Goal: Check status: Check status

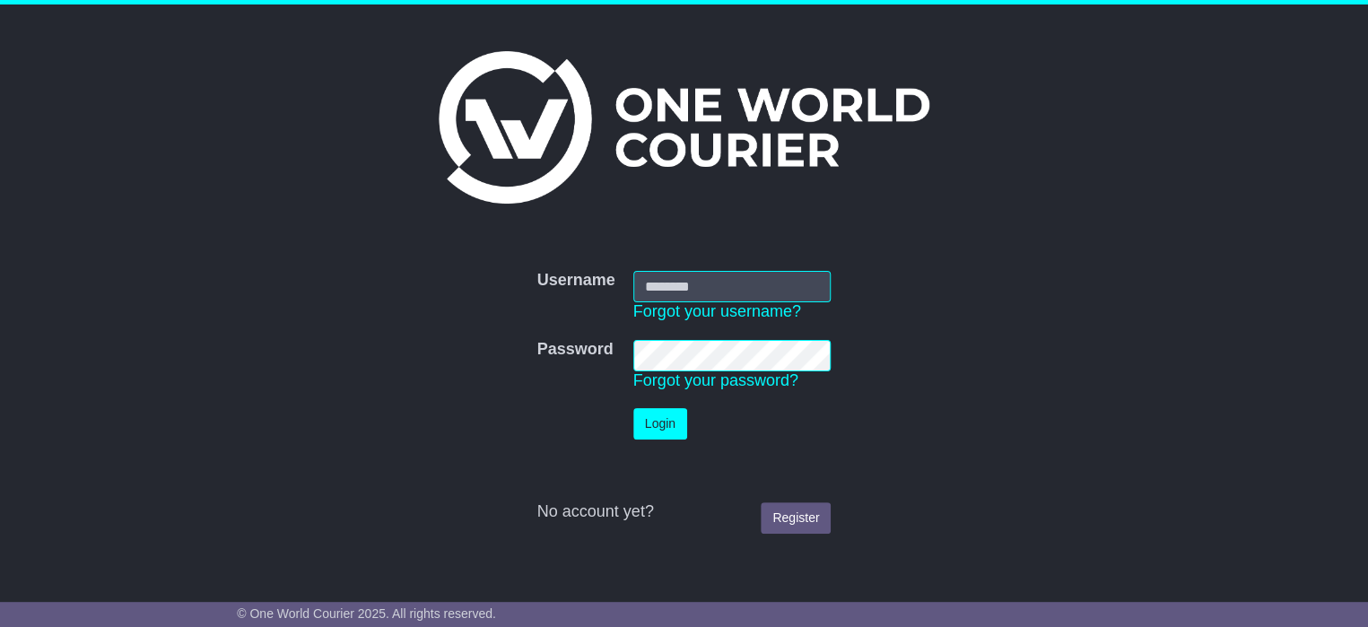
click at [666, 291] on input "Username" at bounding box center [732, 286] width 198 height 31
type input "**********"
click at [659, 432] on button "Login" at bounding box center [660, 423] width 54 height 31
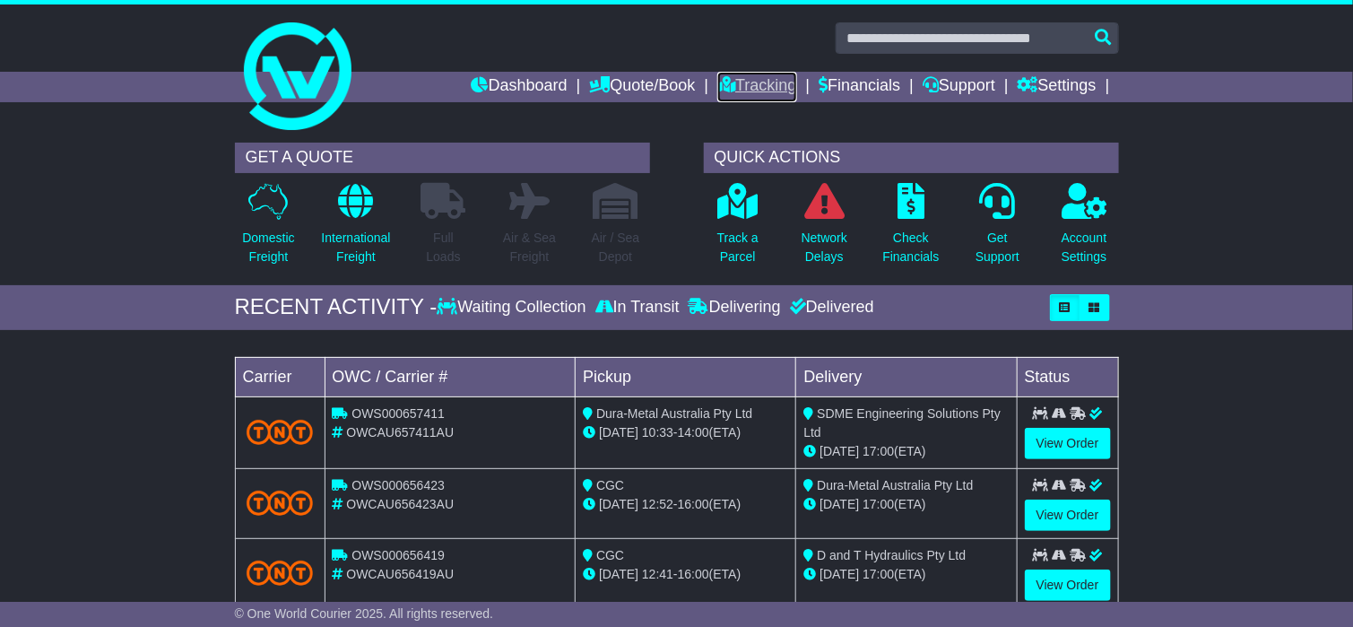
click at [746, 79] on link "Tracking" at bounding box center [756, 87] width 79 height 30
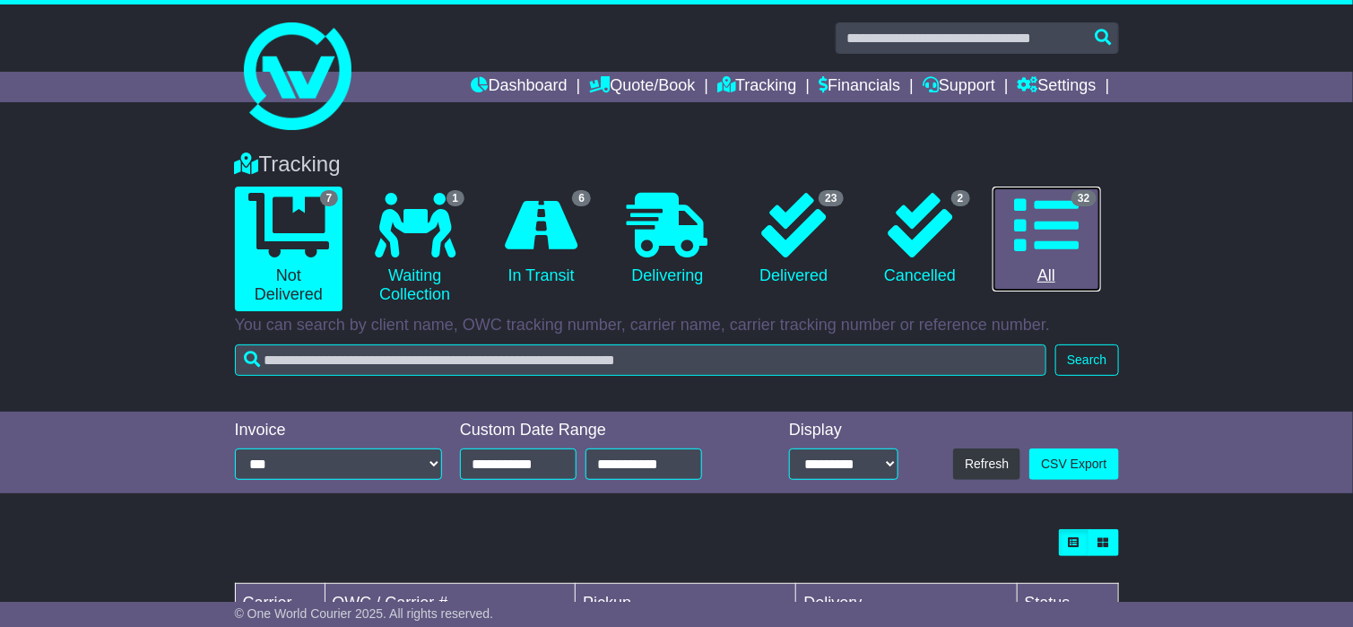
click at [1056, 211] on icon at bounding box center [1046, 225] width 65 height 65
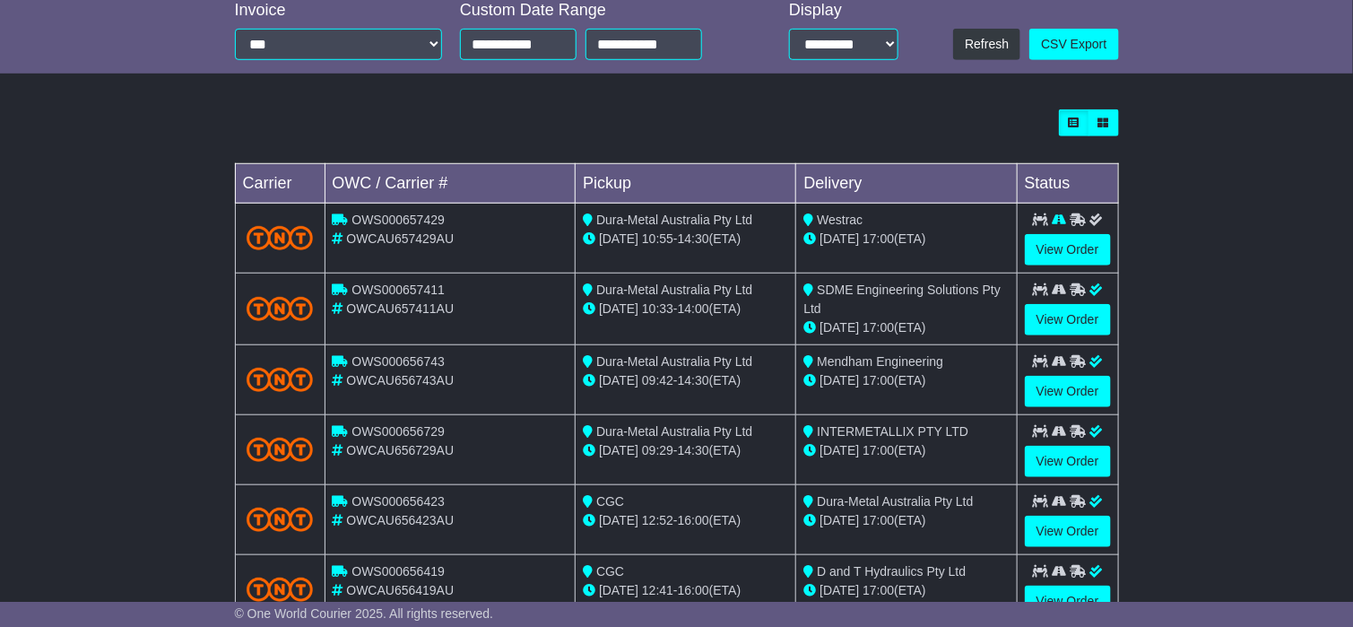
scroll to position [156, 0]
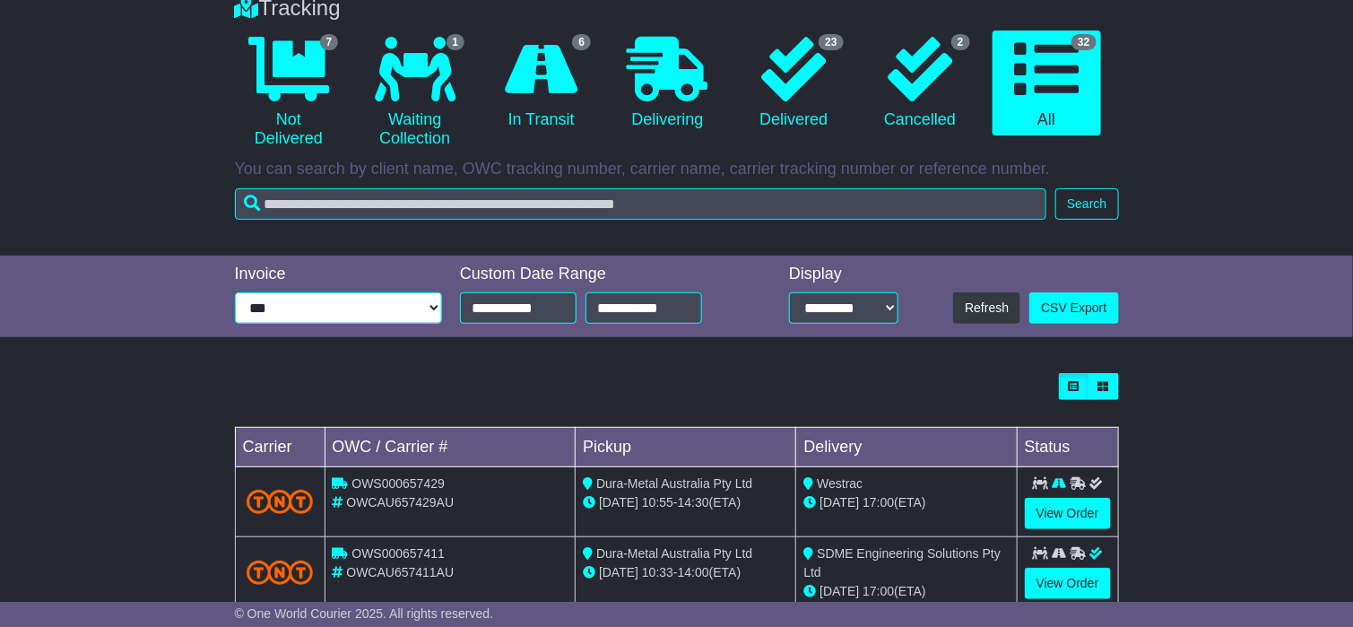
click at [282, 301] on select "**********" at bounding box center [339, 307] width 208 height 31
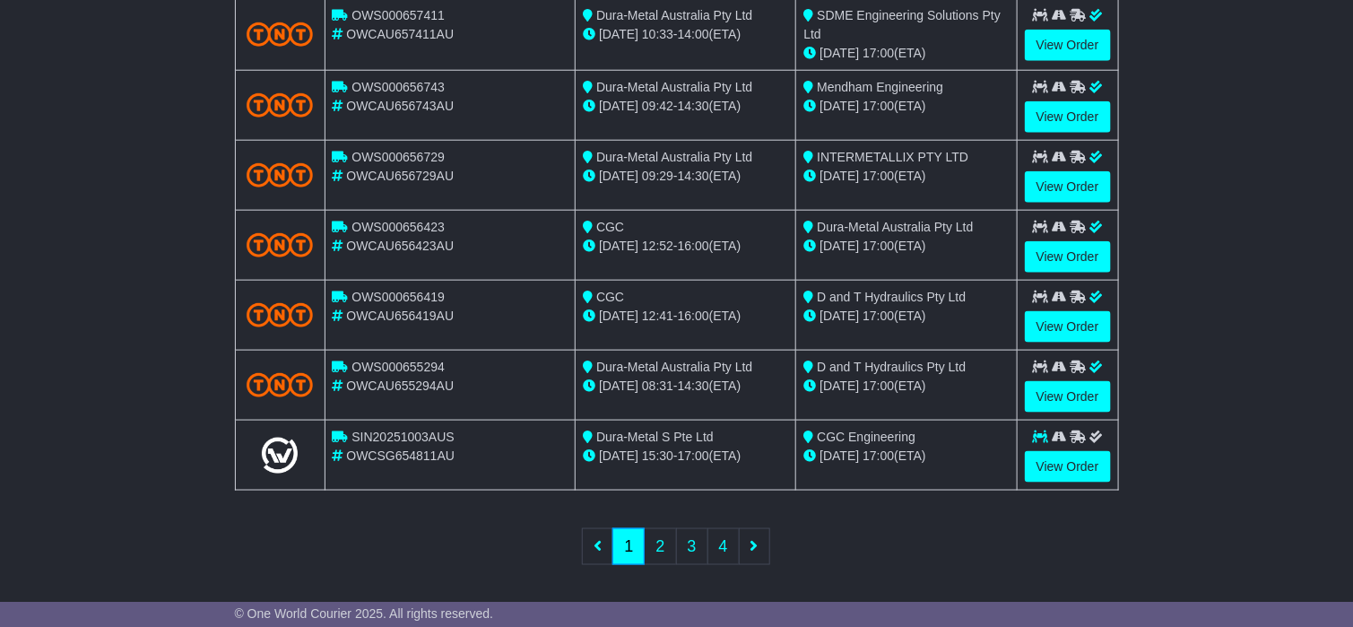
scroll to position [0, 0]
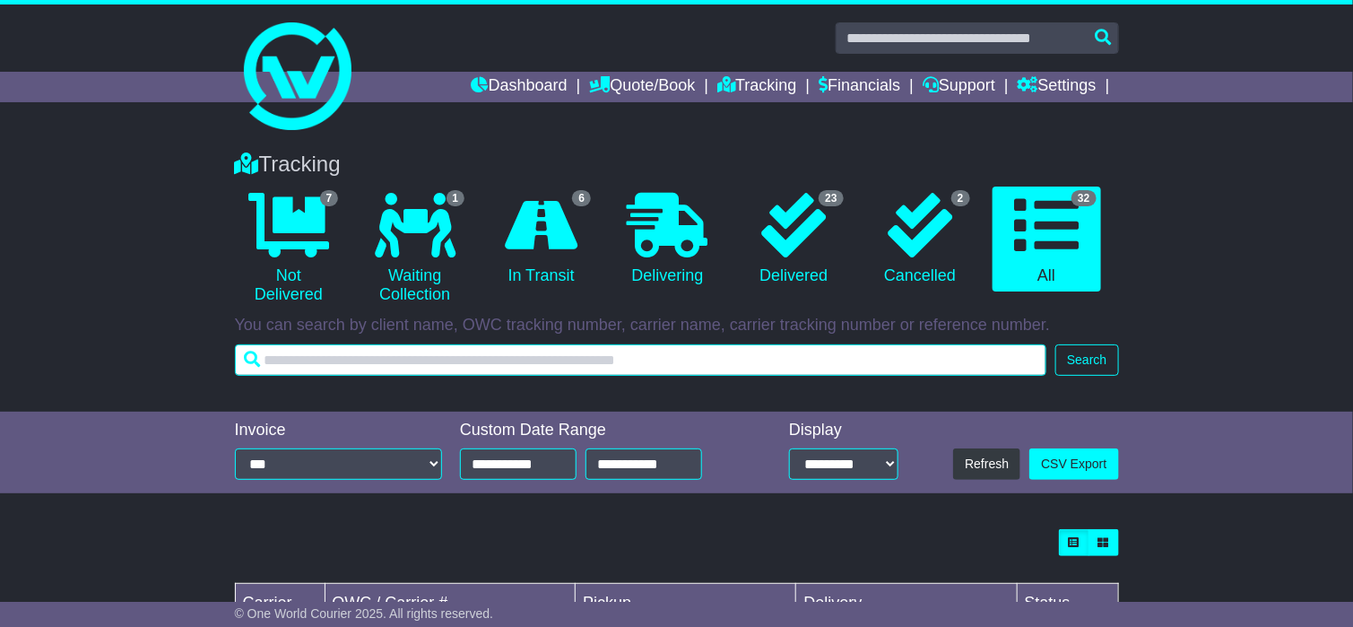
click at [308, 359] on input "text" at bounding box center [641, 359] width 812 height 31
type input "**********"
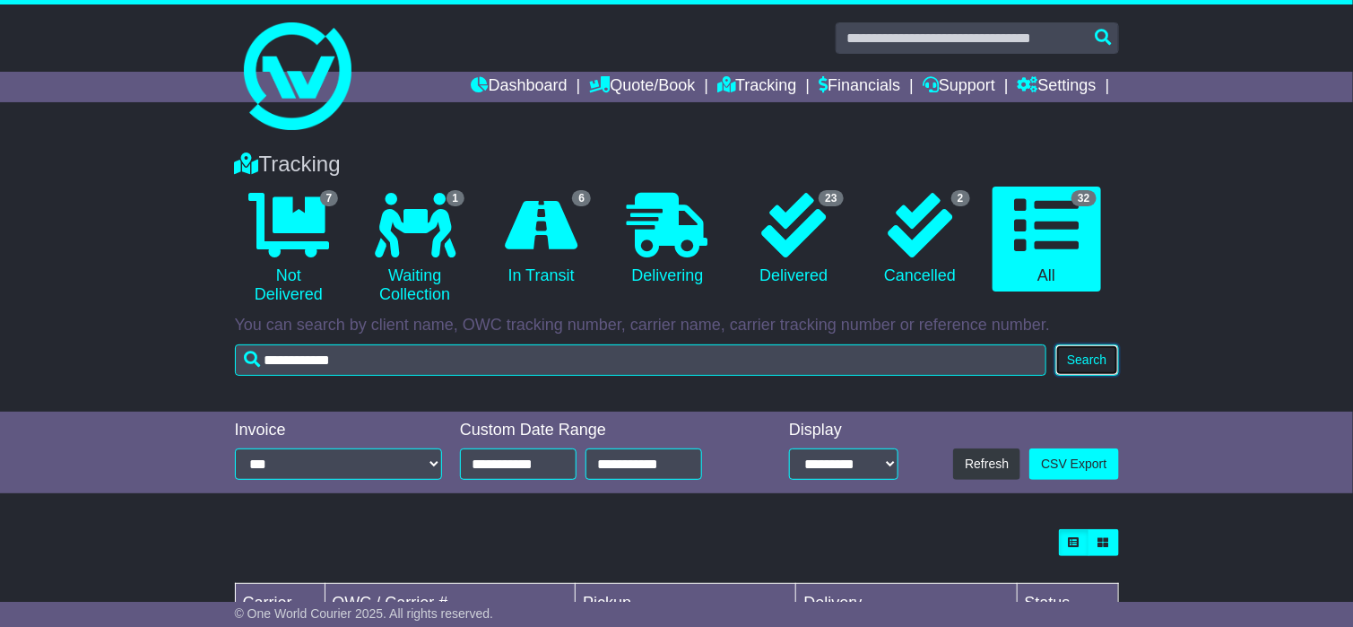
click at [1082, 363] on button "Search" at bounding box center [1087, 359] width 63 height 31
click at [746, 87] on link "Tracking" at bounding box center [756, 87] width 79 height 30
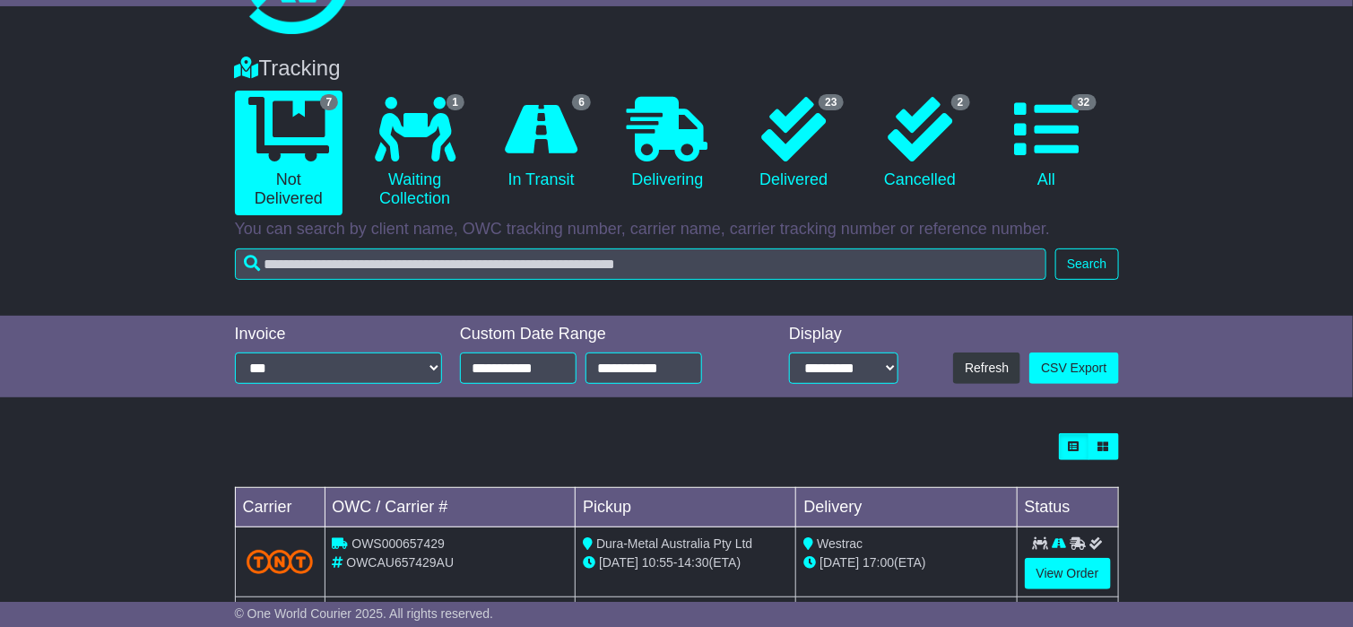
scroll to position [538, 0]
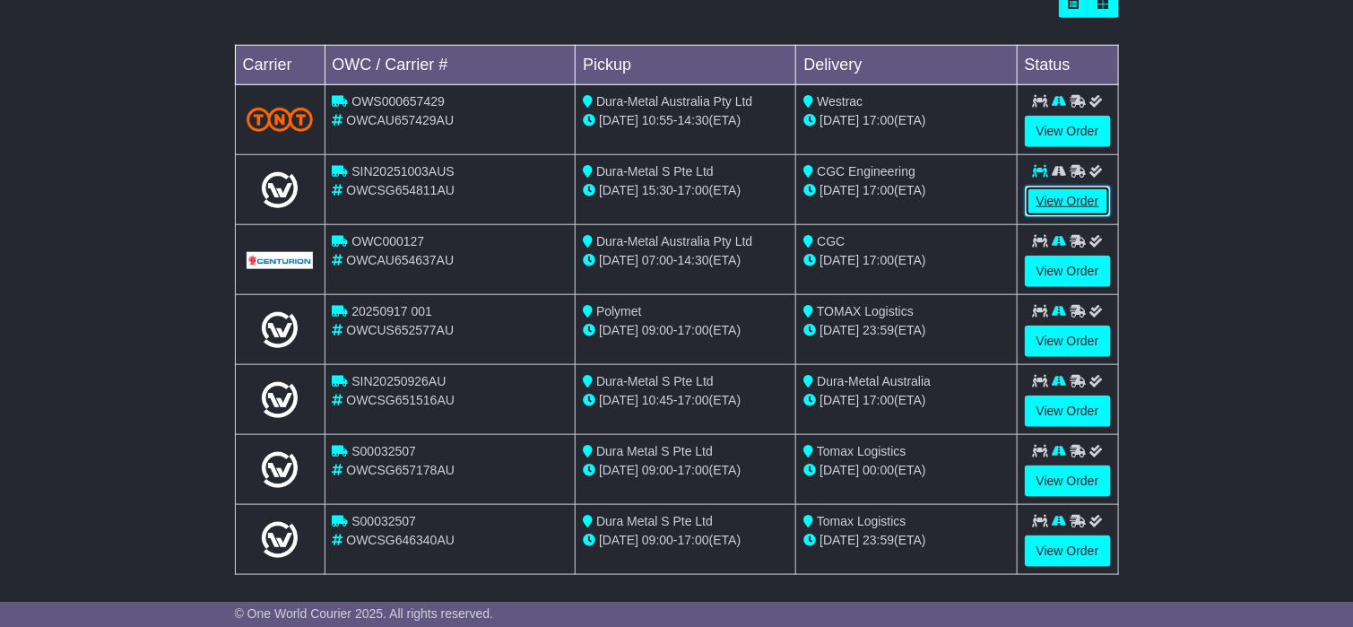
click at [1047, 198] on link "View Order" at bounding box center [1068, 201] width 86 height 31
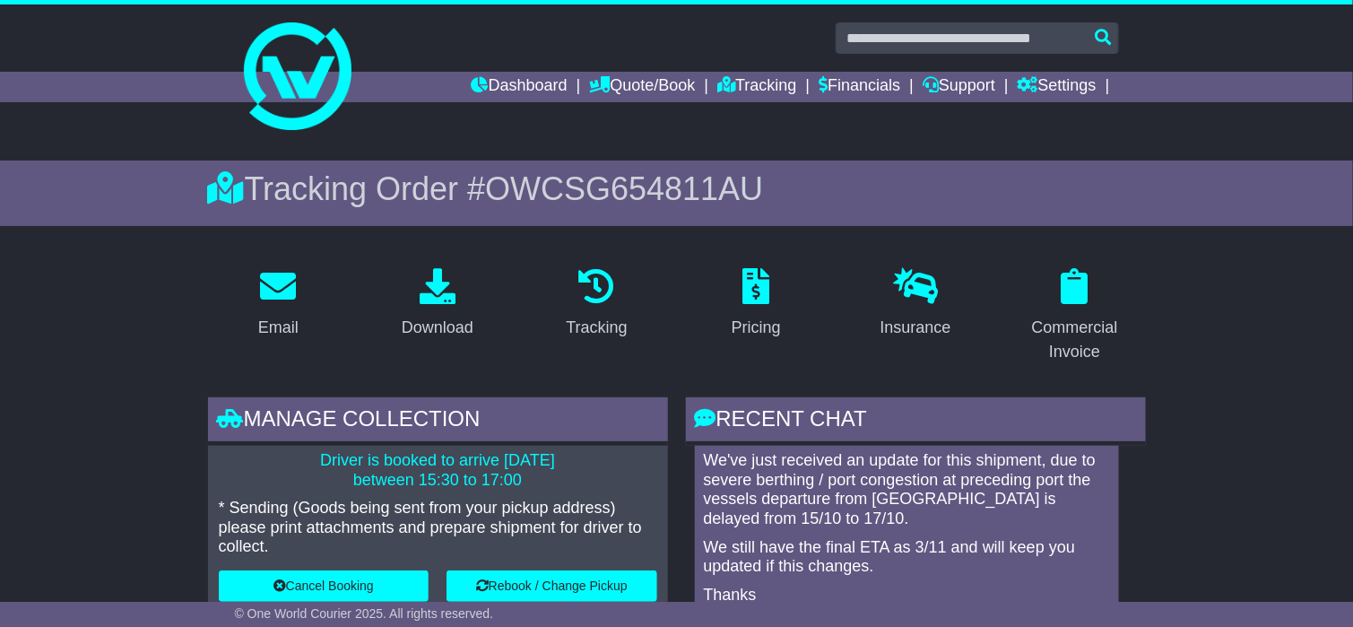
scroll to position [58, 0]
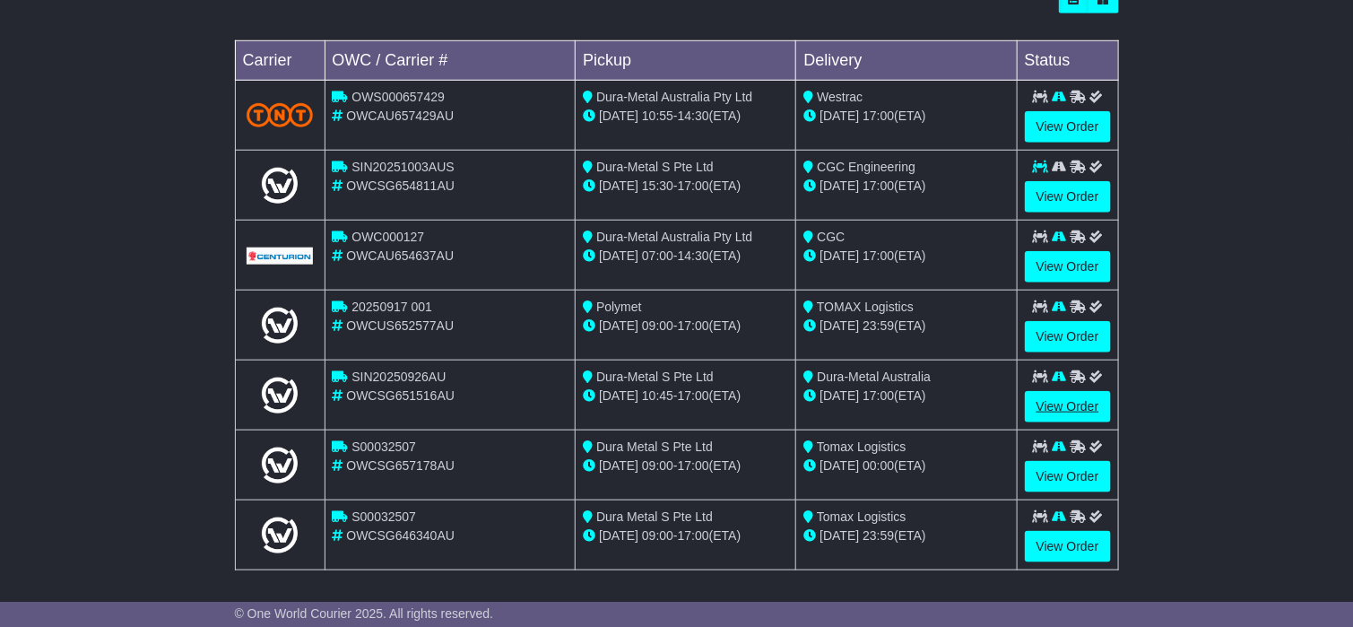
scroll to position [544, 0]
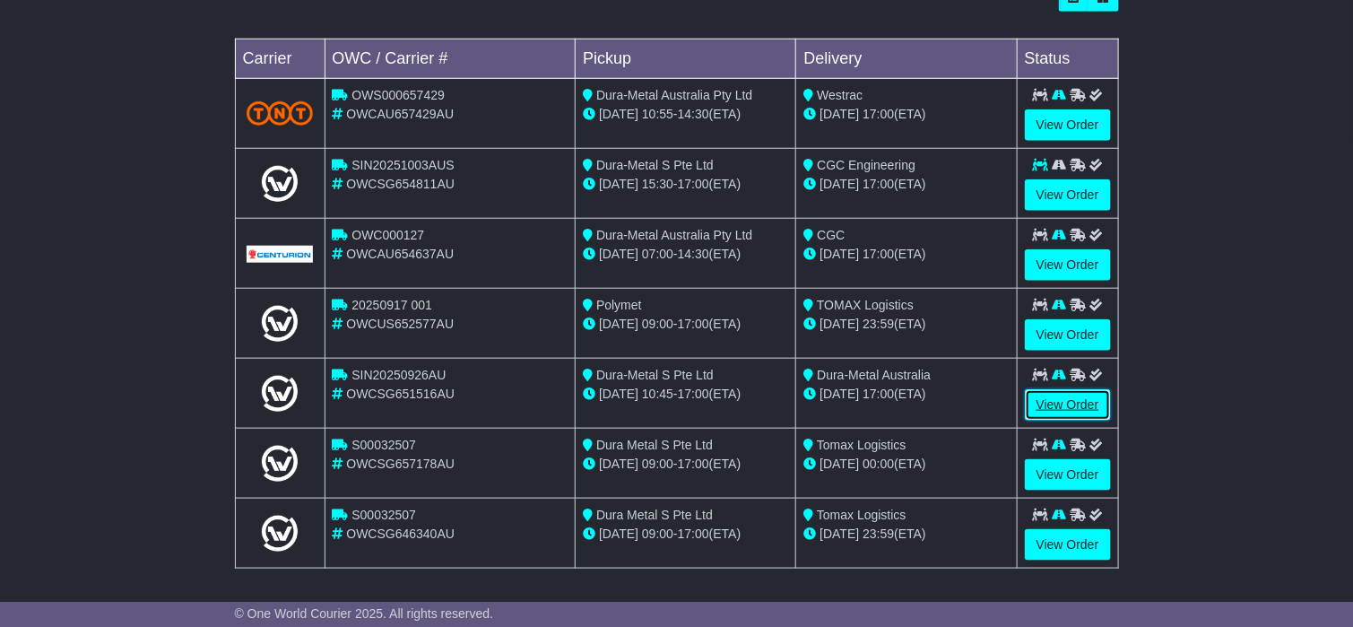
click at [1052, 402] on link "View Order" at bounding box center [1068, 404] width 86 height 31
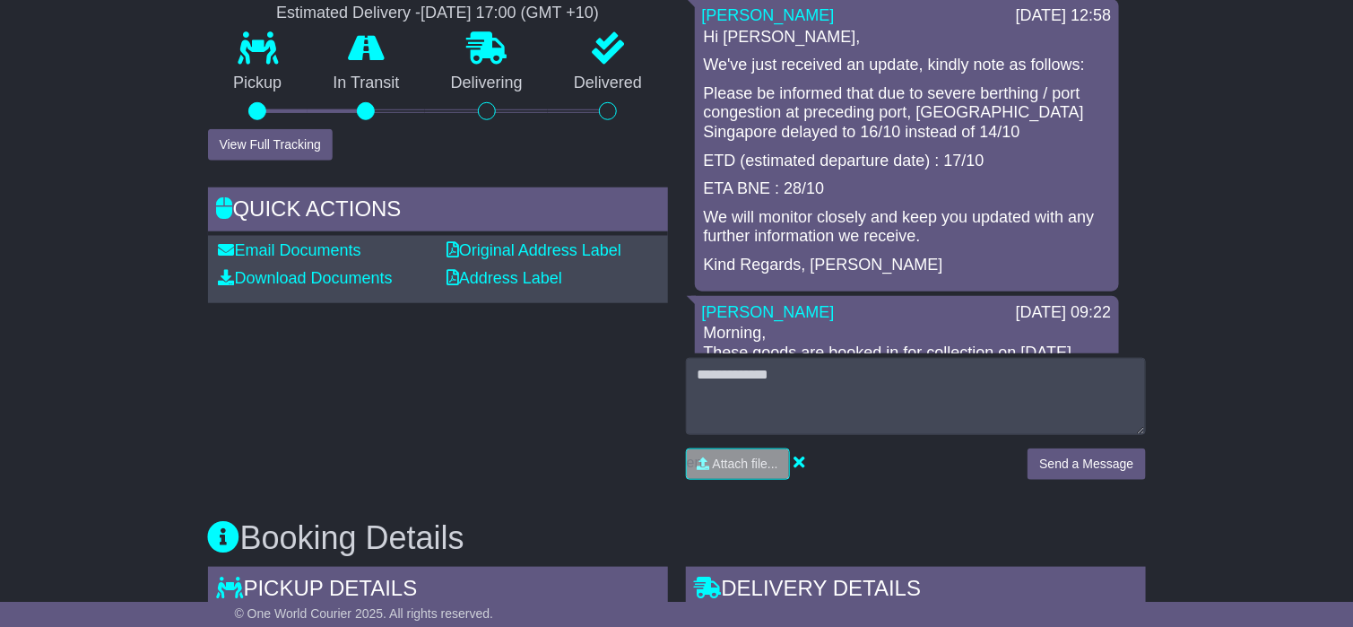
scroll to position [269, 0]
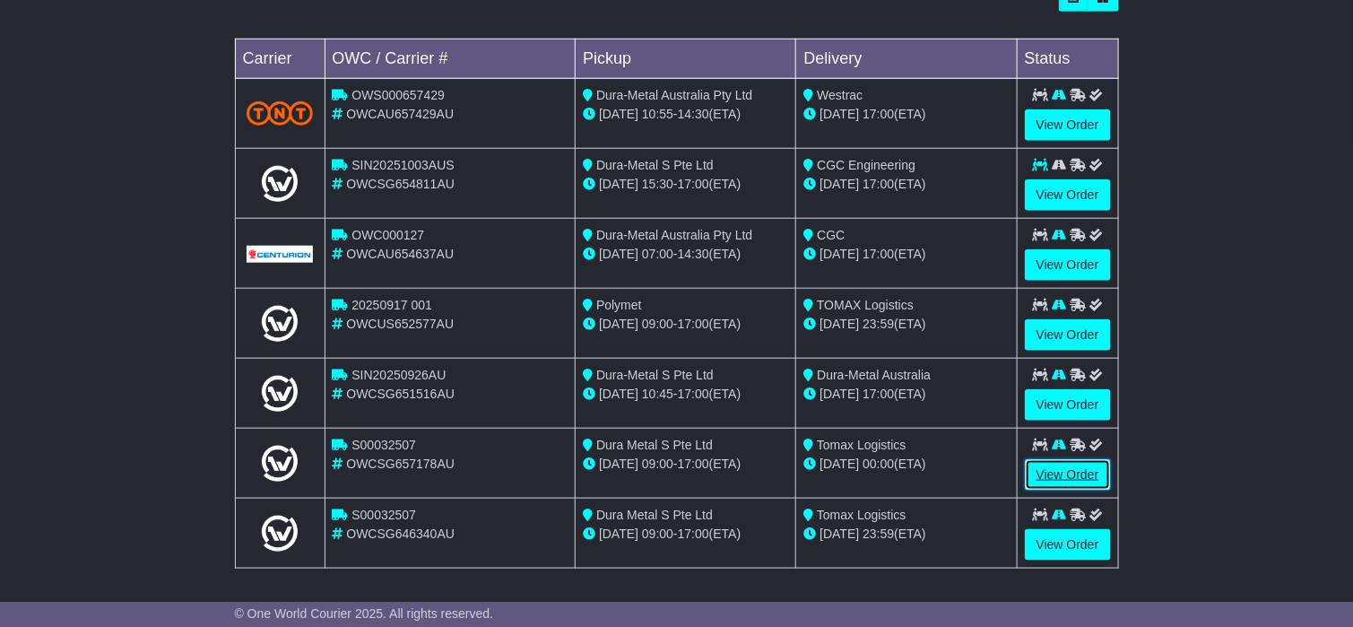
click at [1062, 468] on link "View Order" at bounding box center [1068, 474] width 86 height 31
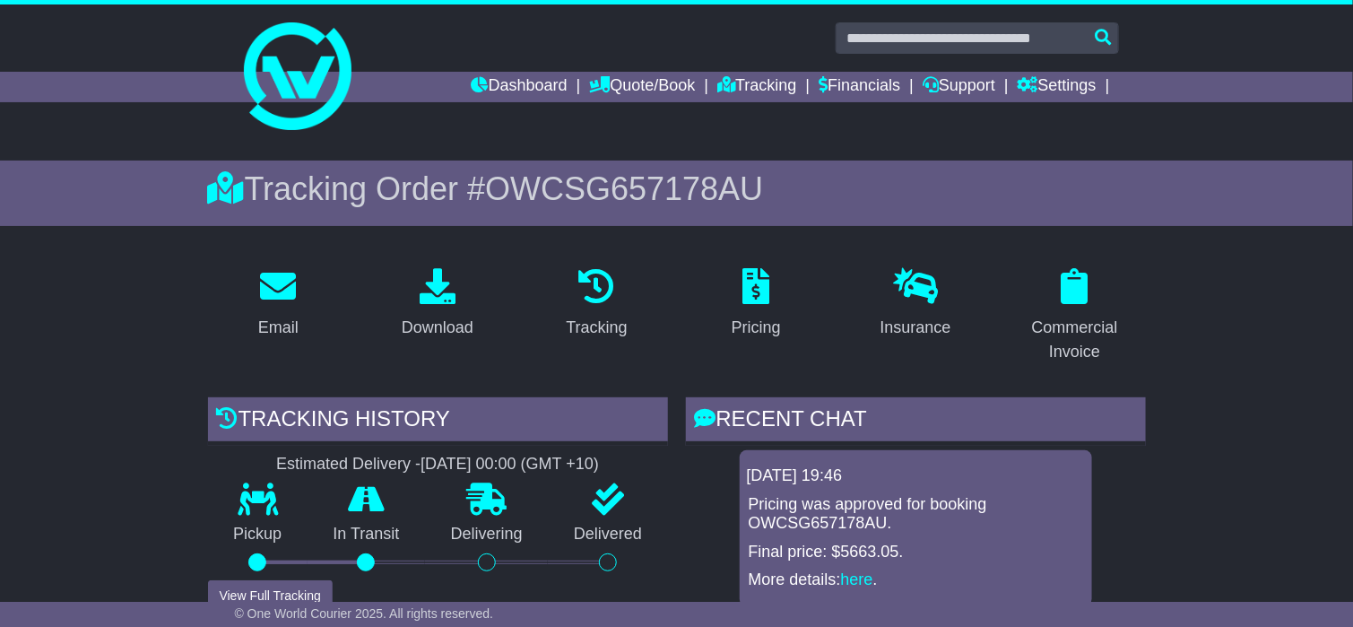
scroll to position [269, 0]
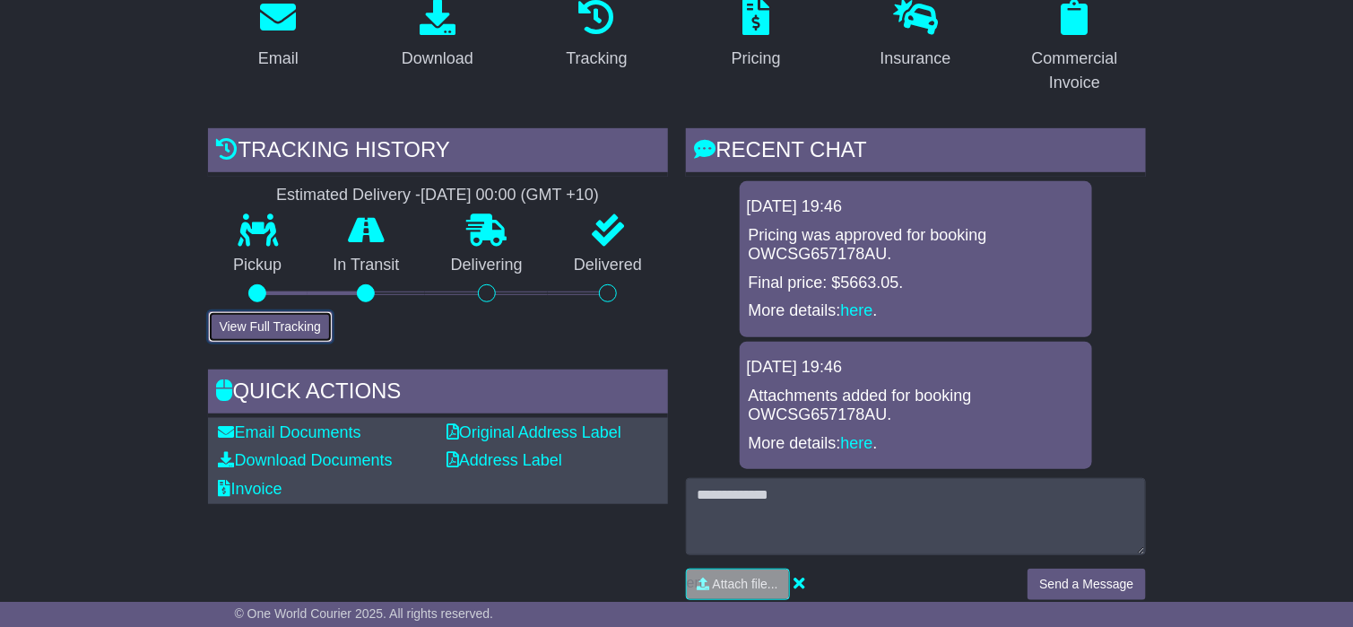
click at [285, 329] on button "View Full Tracking" at bounding box center [270, 326] width 125 height 31
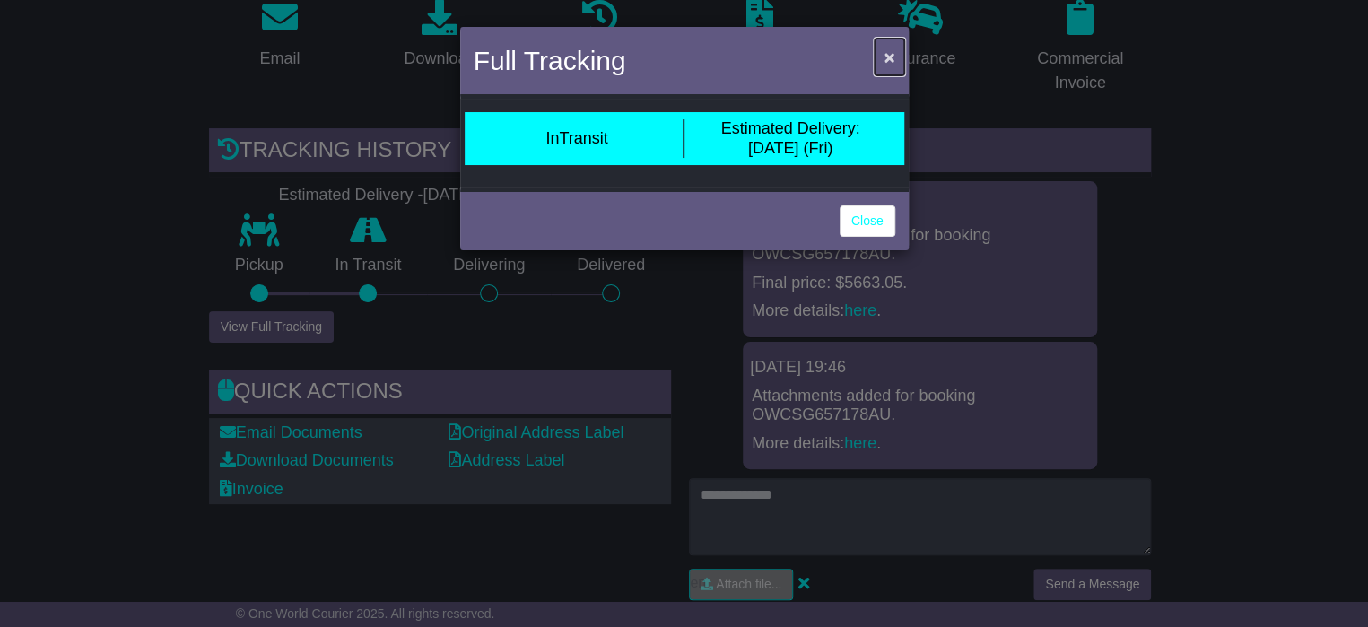
click at [897, 58] on button "×" at bounding box center [888, 57] width 29 height 37
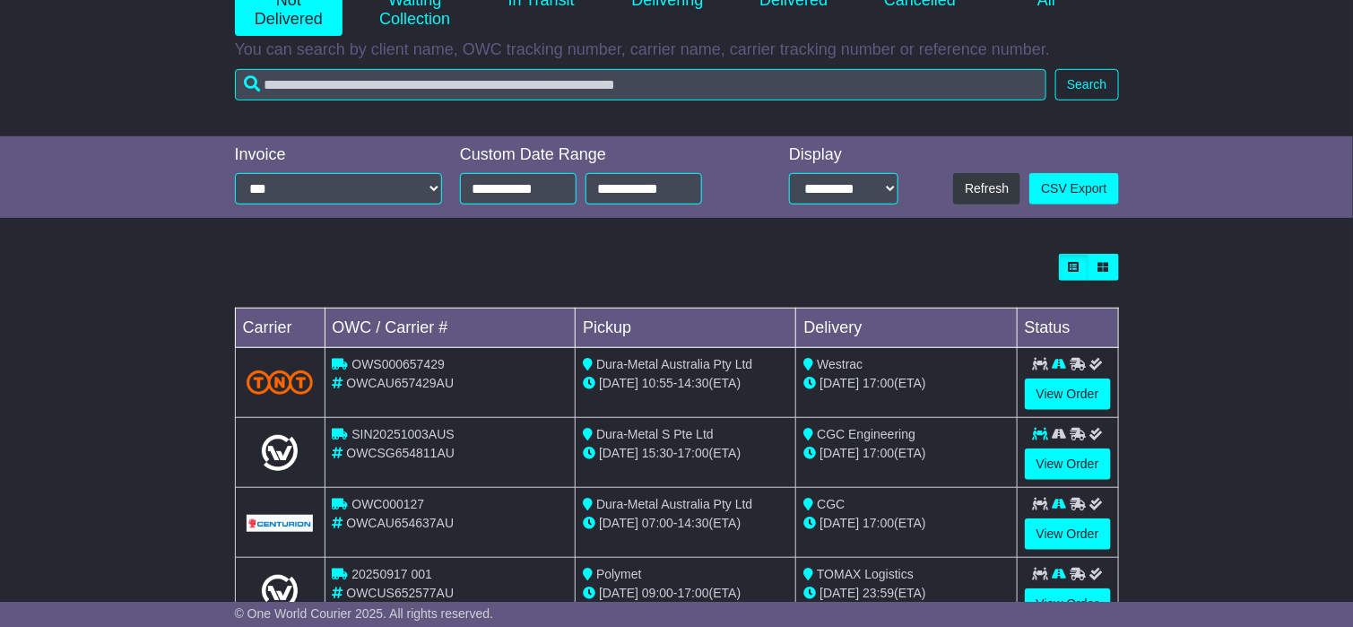
scroll to position [544, 0]
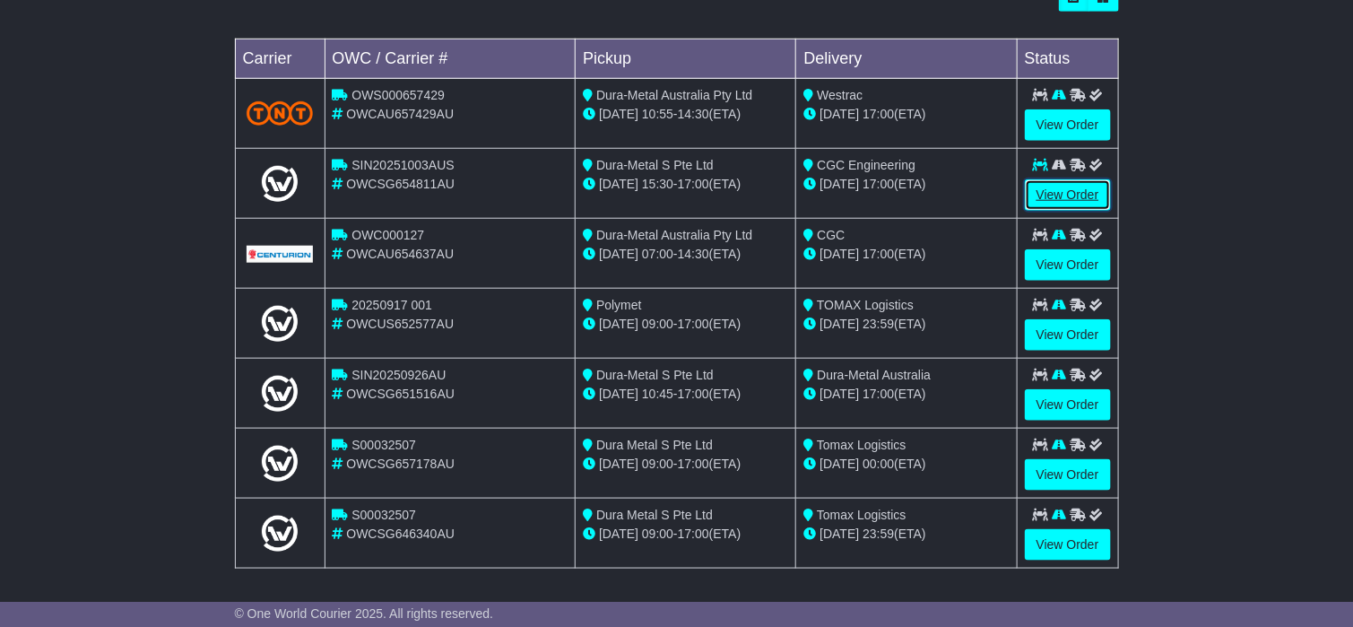
click at [1071, 195] on link "View Order" at bounding box center [1068, 194] width 86 height 31
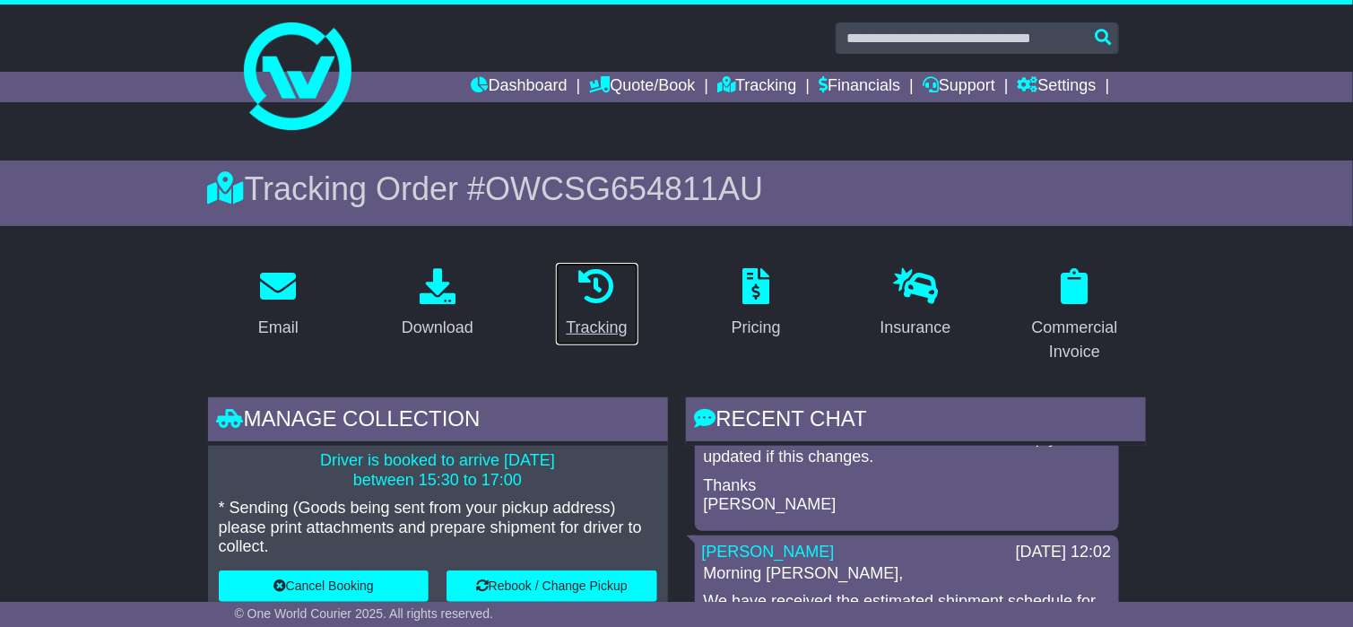
click at [606, 290] on icon at bounding box center [597, 286] width 36 height 36
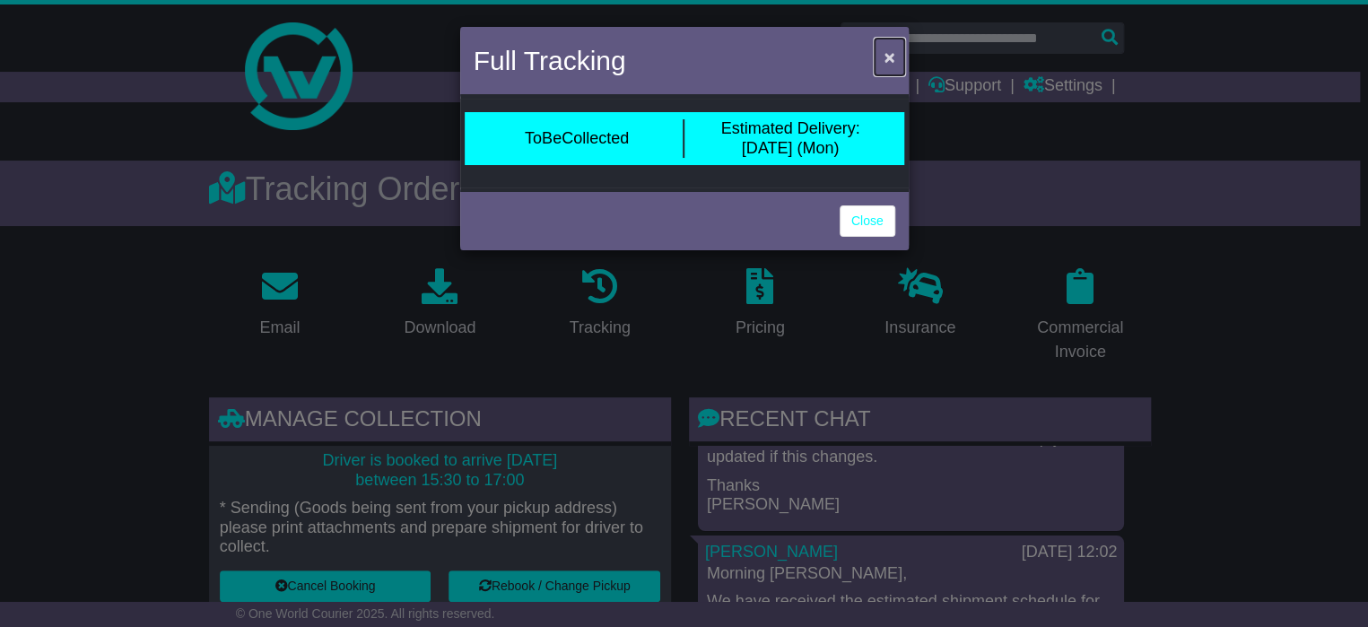
click at [892, 54] on span "×" at bounding box center [888, 57] width 11 height 21
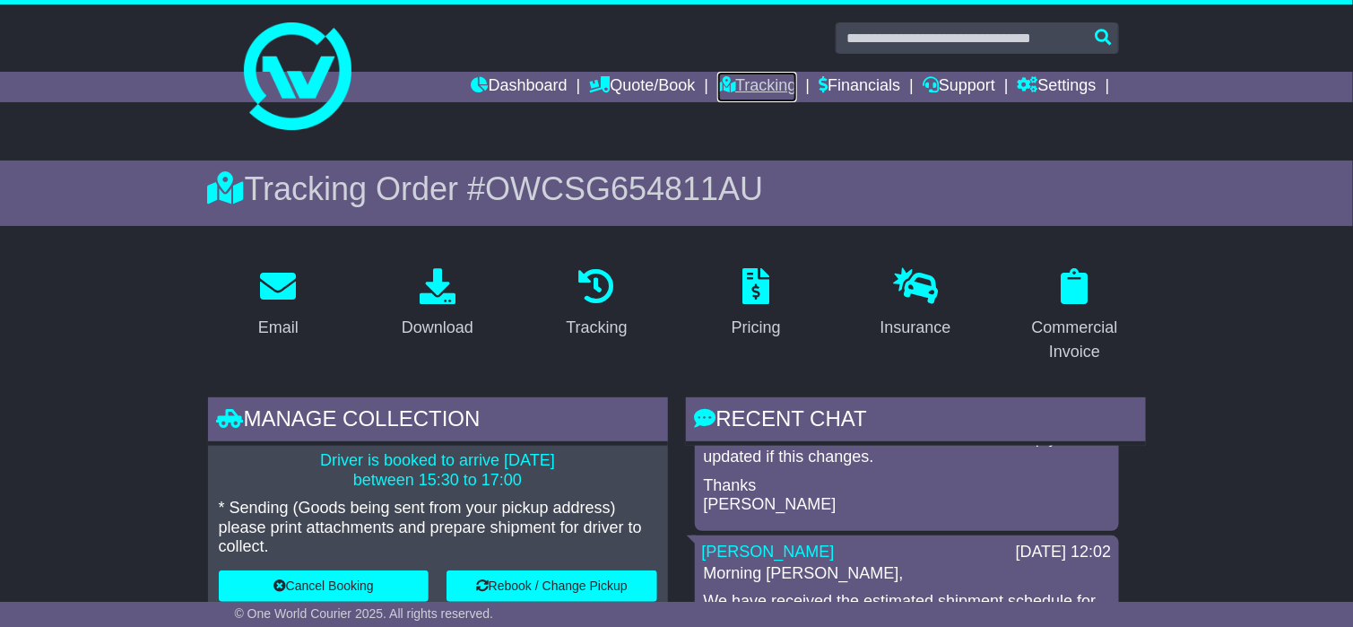
click at [743, 85] on link "Tracking" at bounding box center [756, 87] width 79 height 30
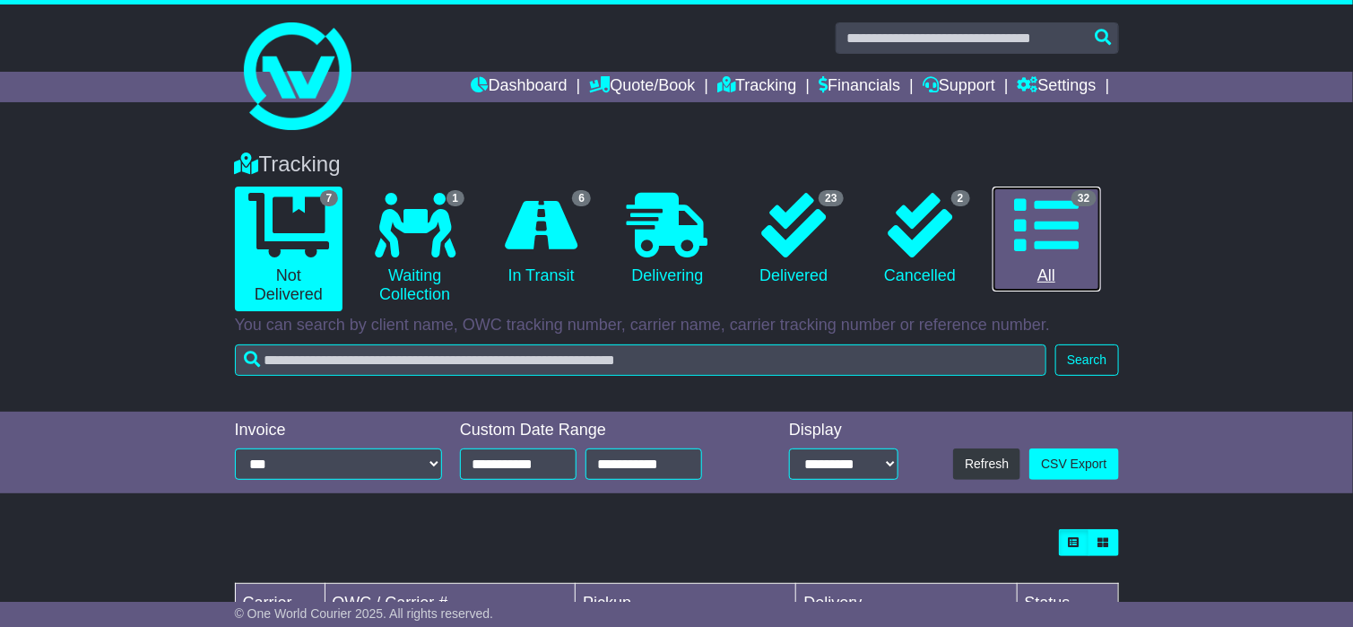
click at [1031, 199] on icon at bounding box center [1046, 225] width 65 height 65
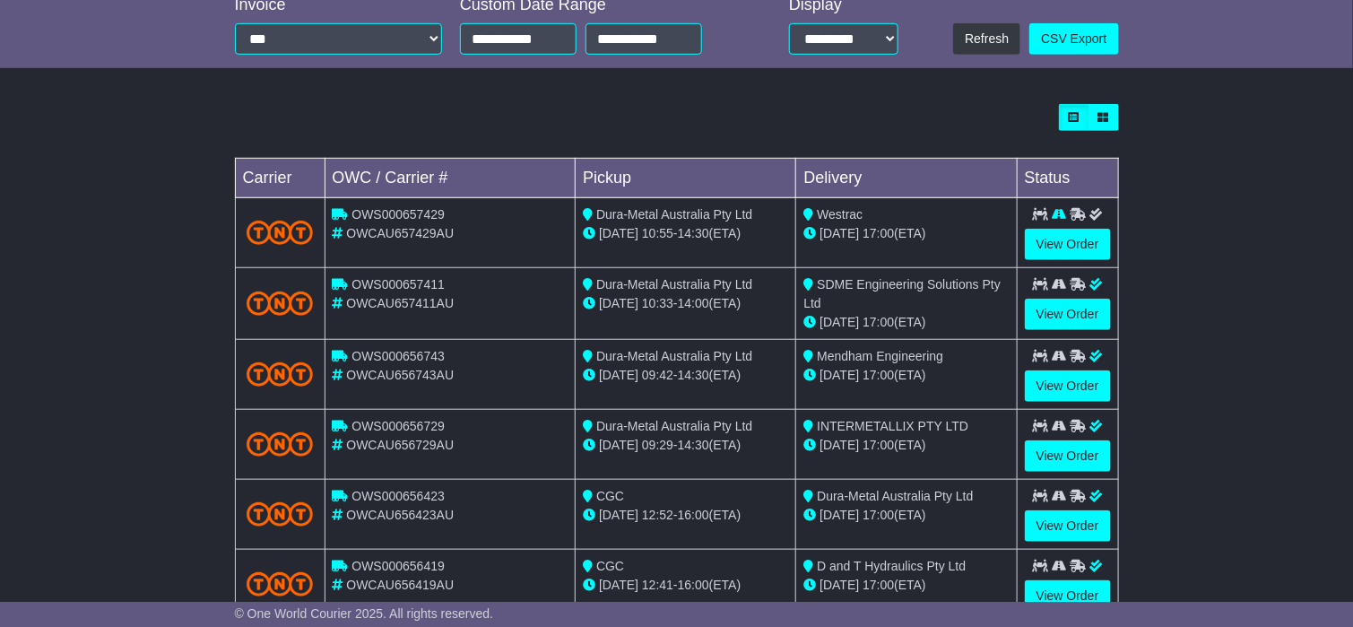
scroll to position [694, 0]
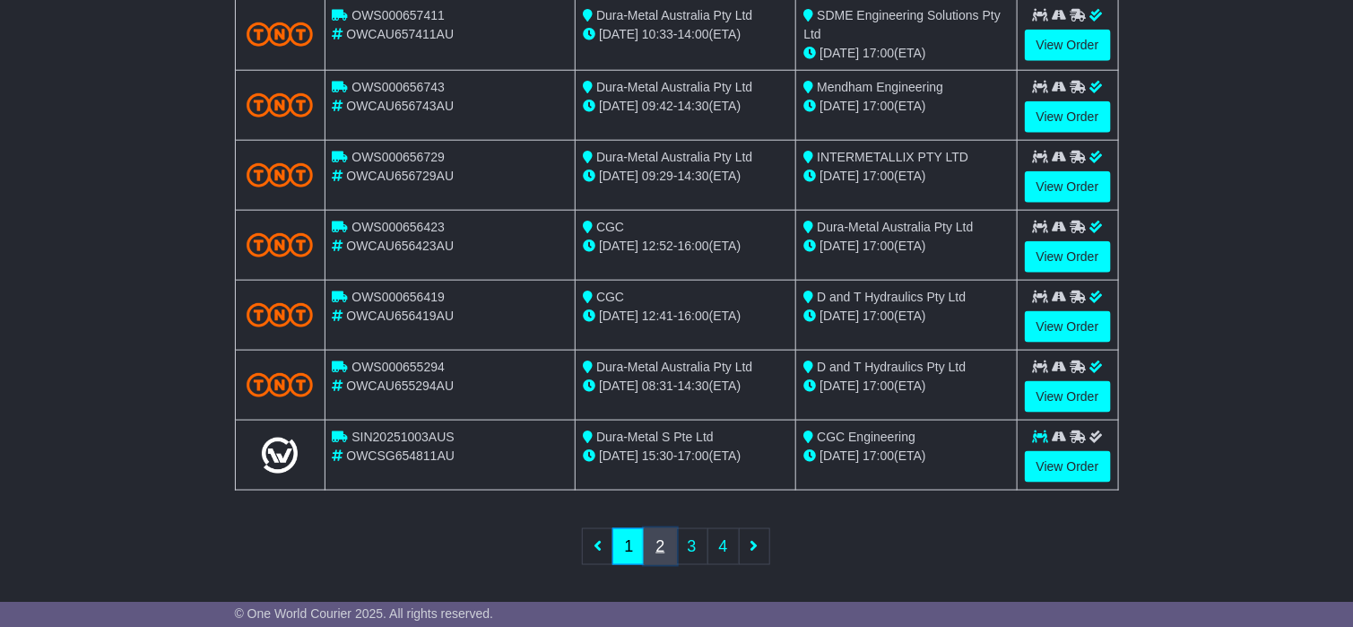
click at [660, 539] on link "2" at bounding box center [660, 546] width 32 height 37
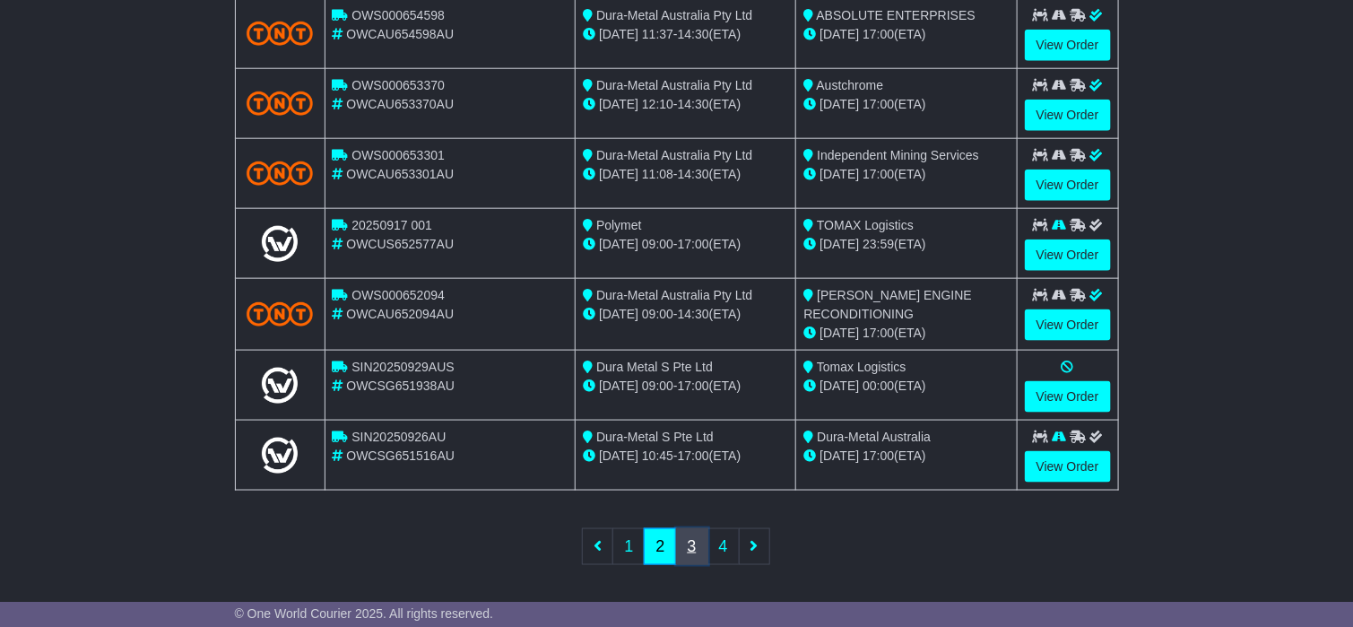
click at [696, 543] on link "3" at bounding box center [692, 546] width 32 height 37
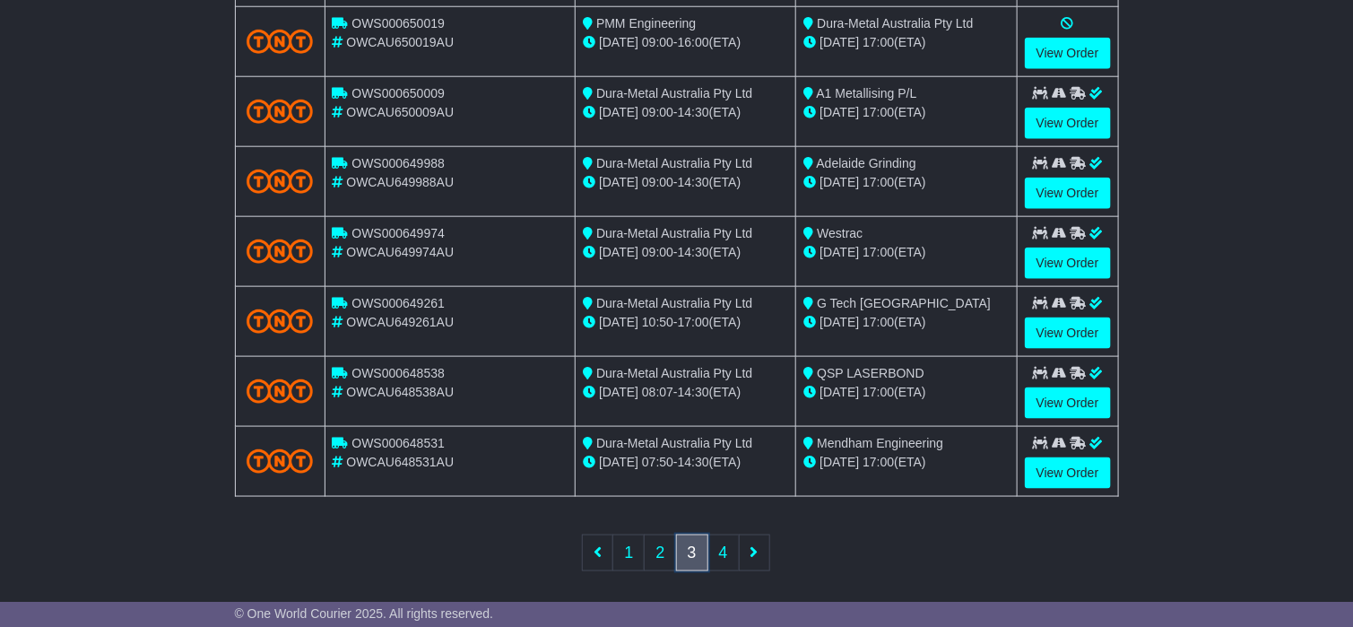
scroll to position [688, 0]
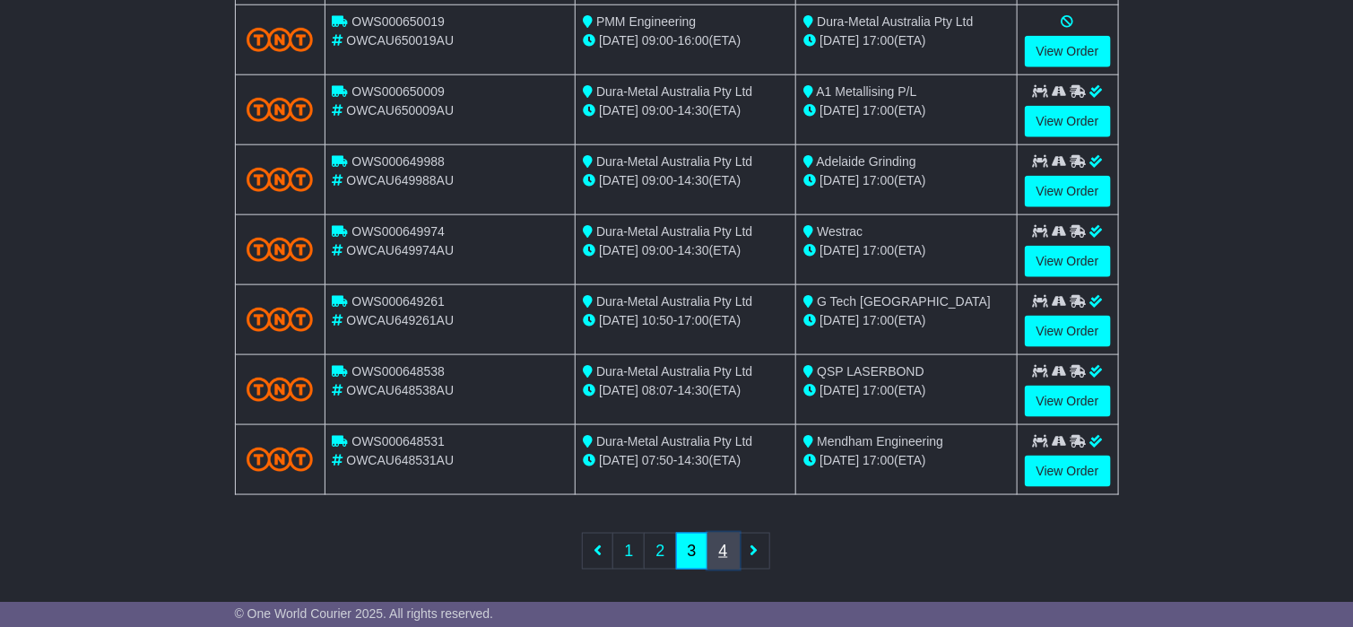
click at [720, 546] on link "4" at bounding box center [724, 551] width 32 height 37
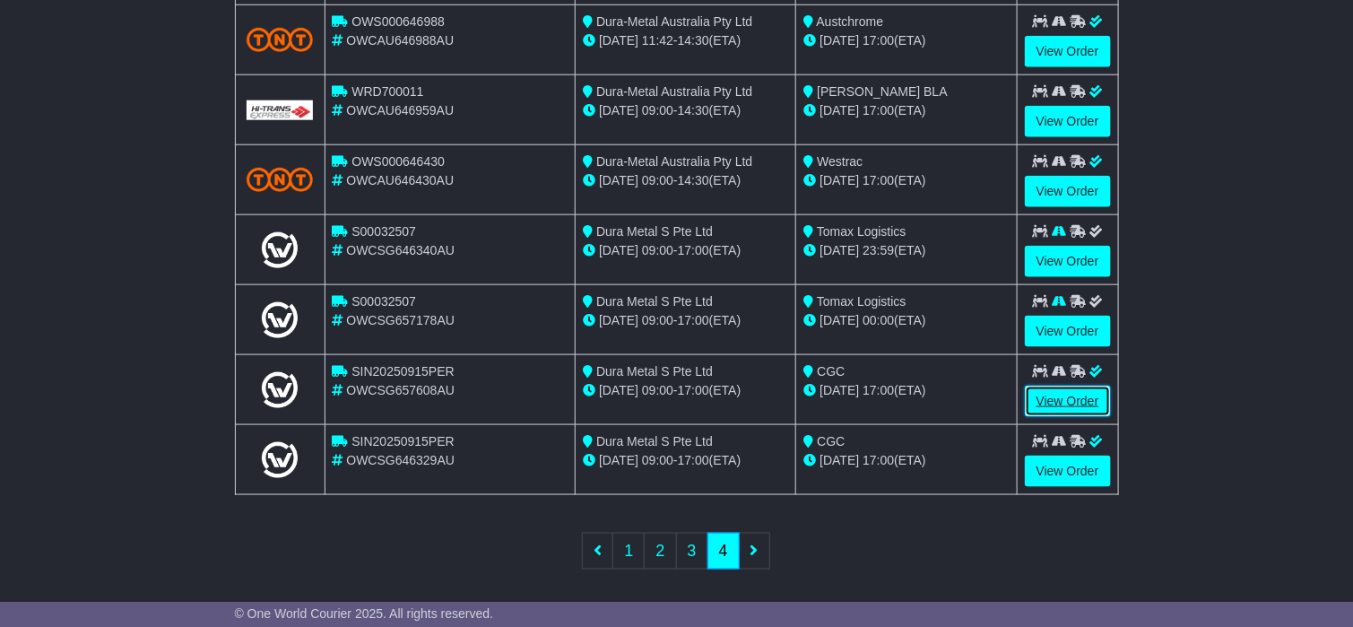
click at [1059, 395] on link "View Order" at bounding box center [1068, 401] width 86 height 31
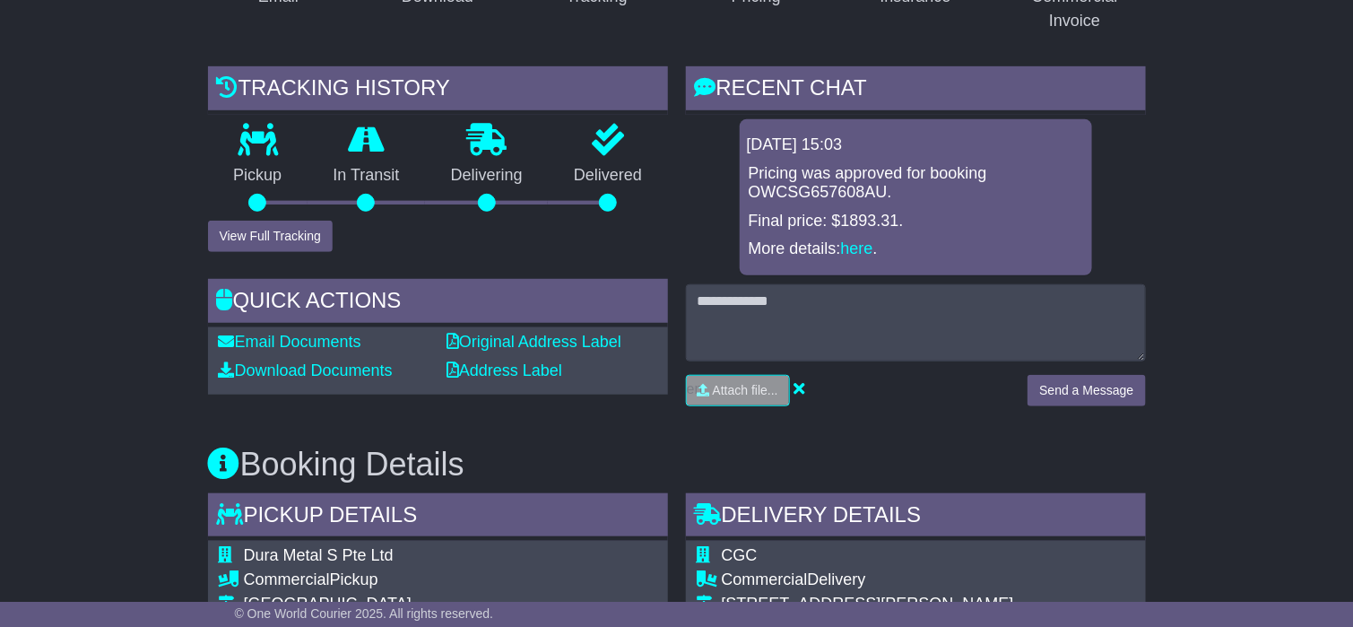
scroll to position [320, 0]
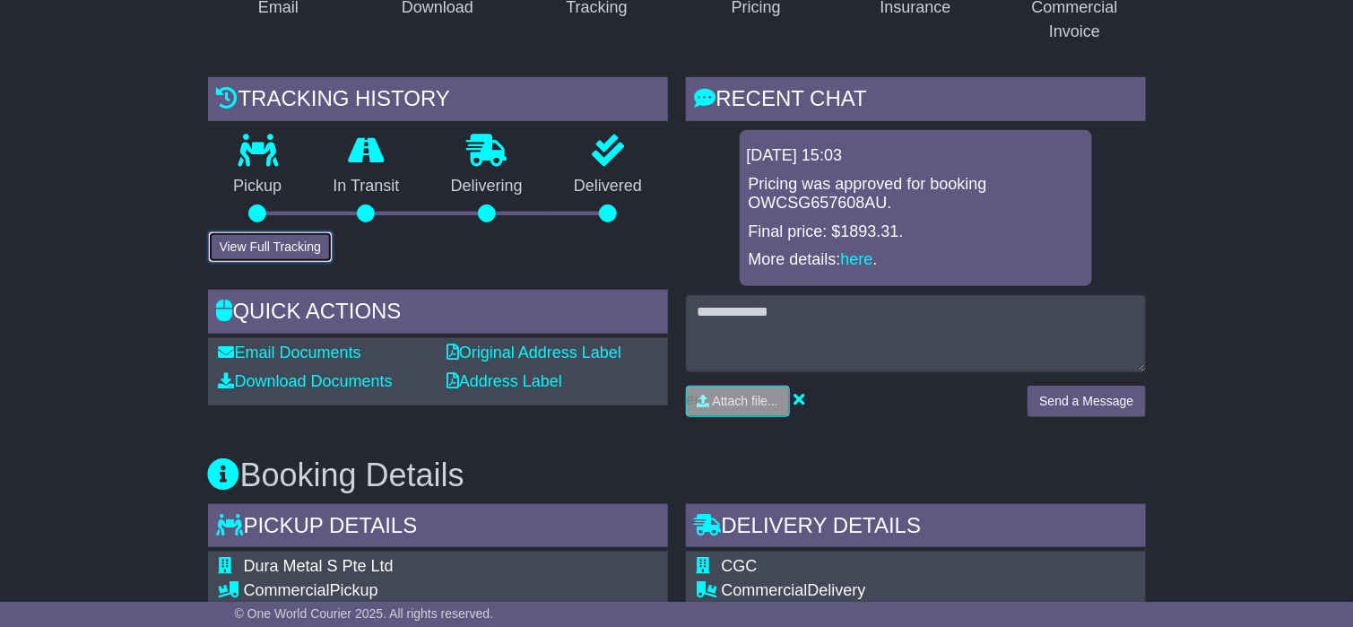
click at [262, 248] on button "View Full Tracking" at bounding box center [270, 246] width 125 height 31
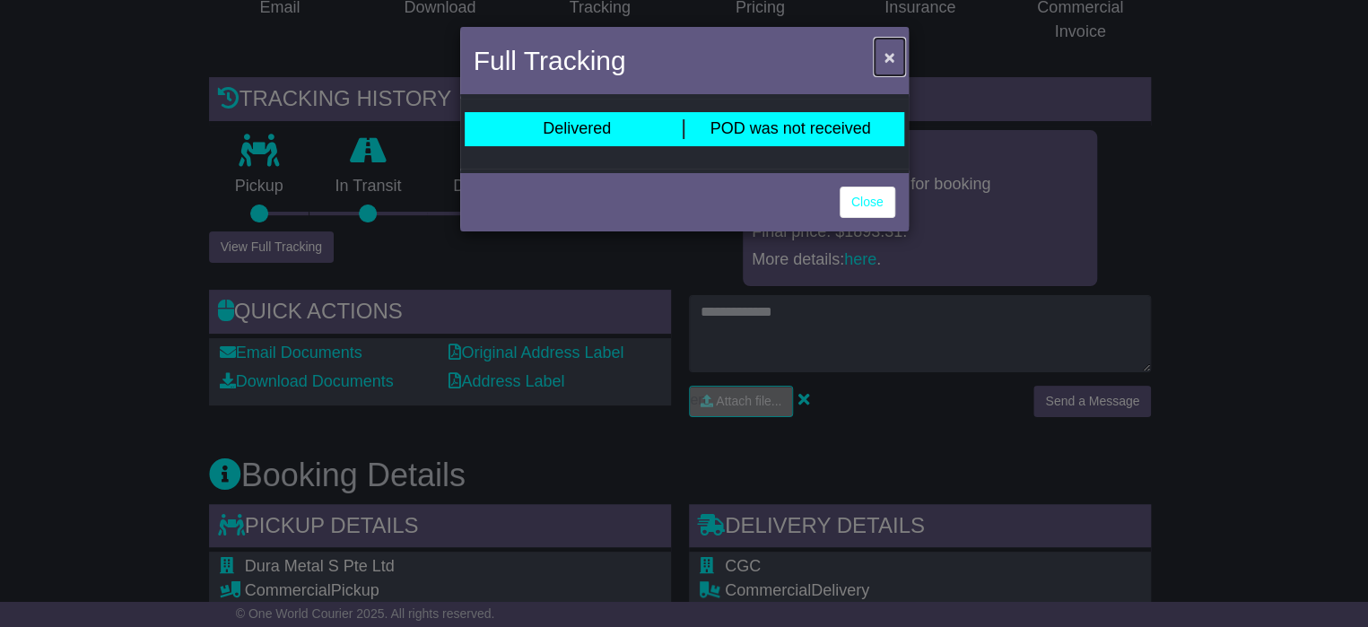
click at [884, 56] on span "×" at bounding box center [888, 57] width 11 height 21
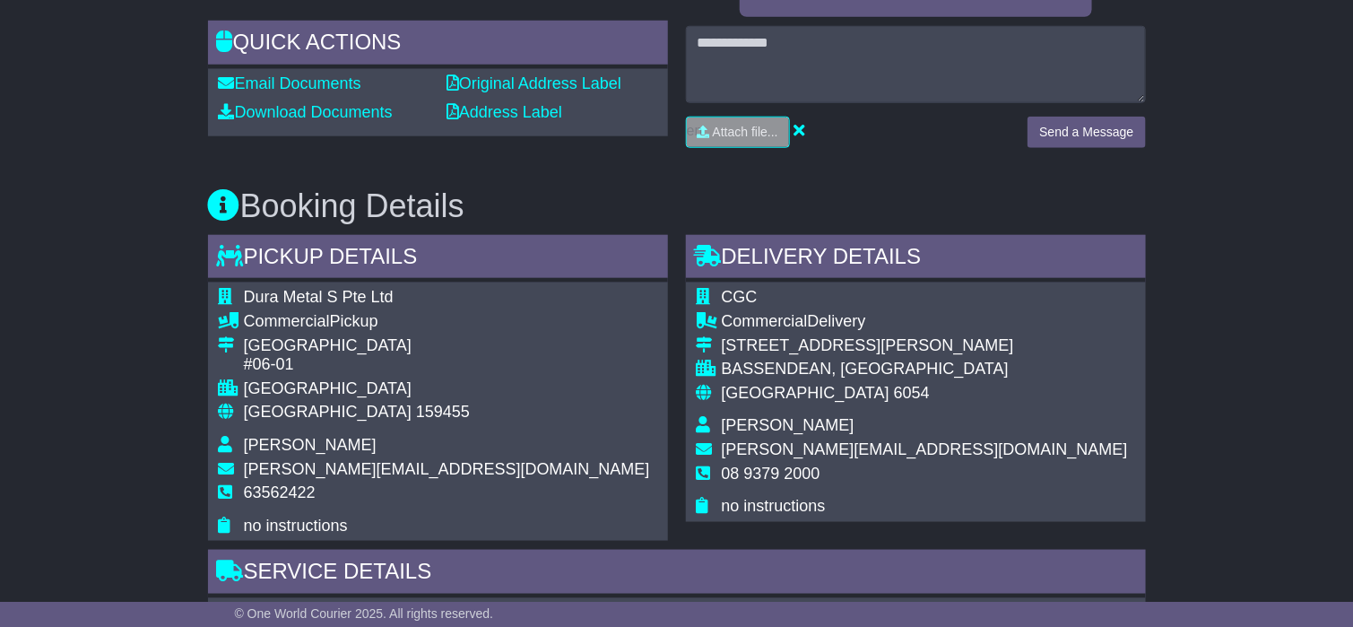
scroll to position [51, 0]
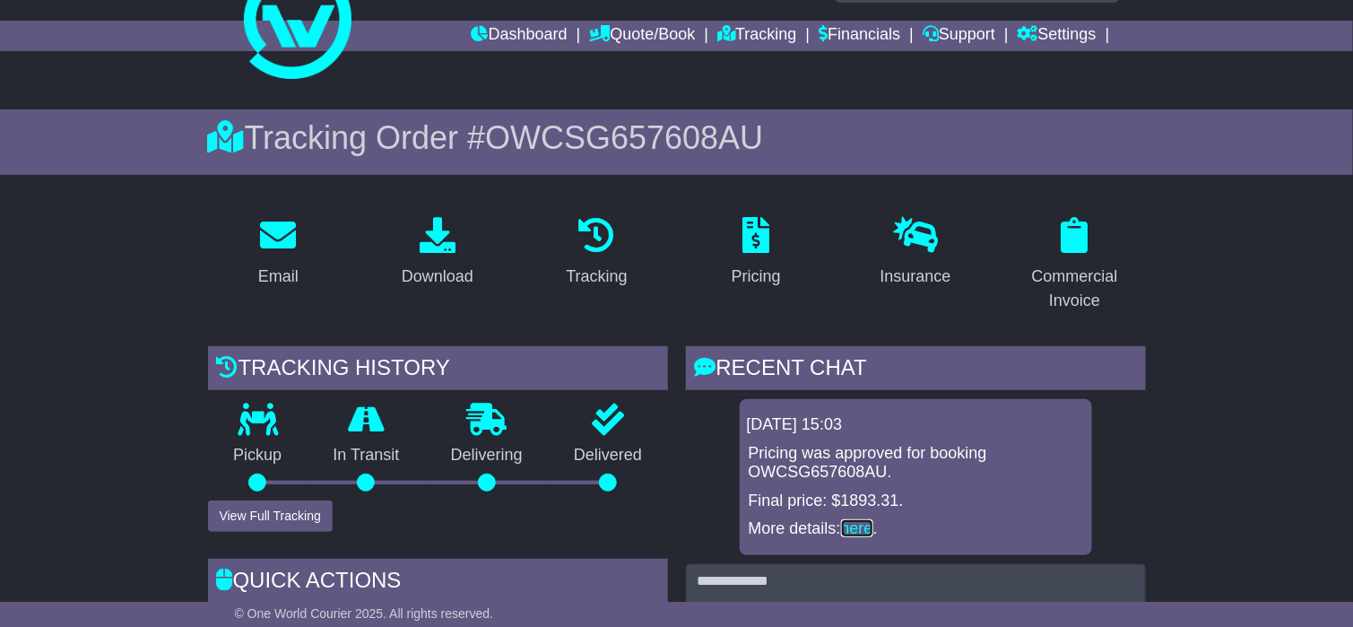
click at [863, 527] on link "here" at bounding box center [857, 528] width 32 height 18
